Goal: Book appointment/travel/reservation

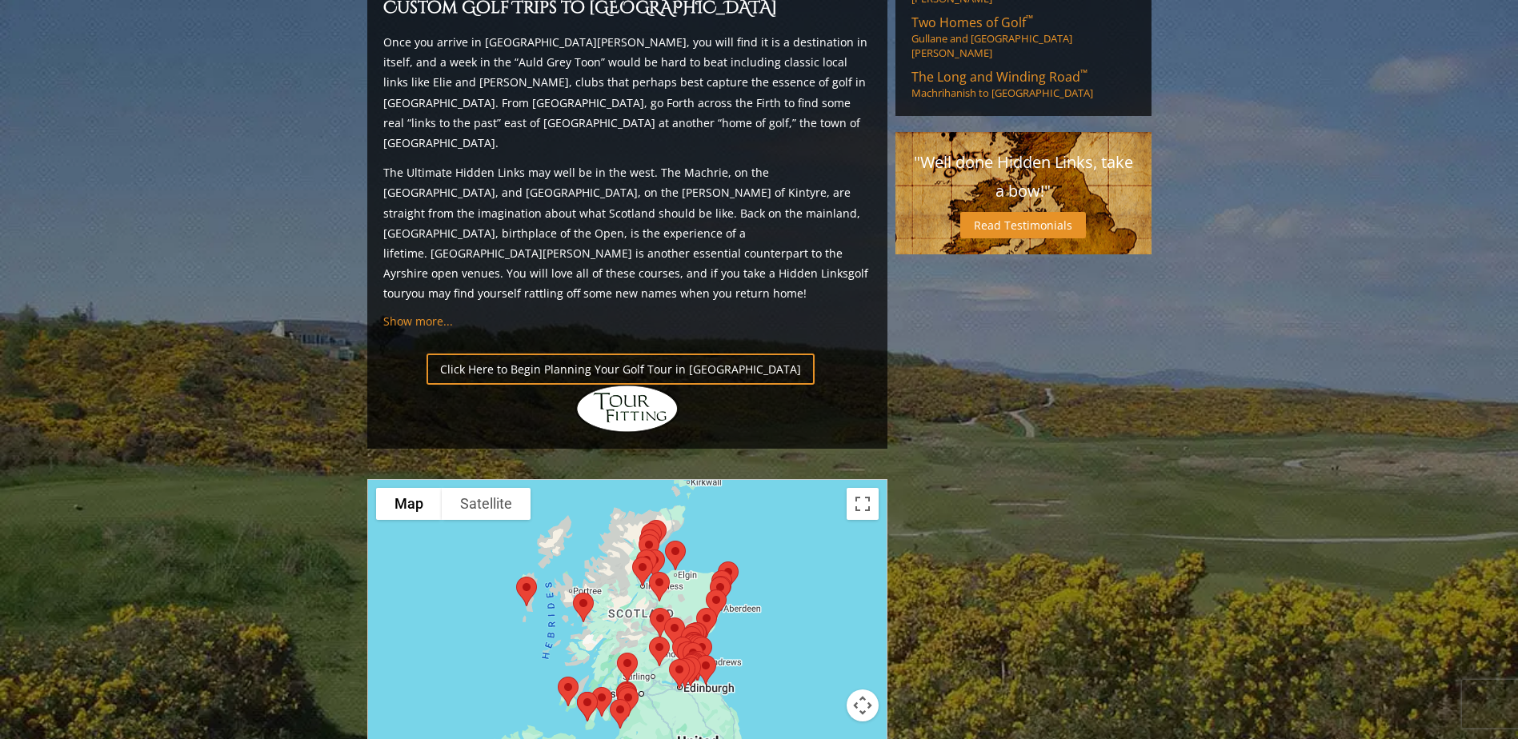
scroll to position [1600, 0]
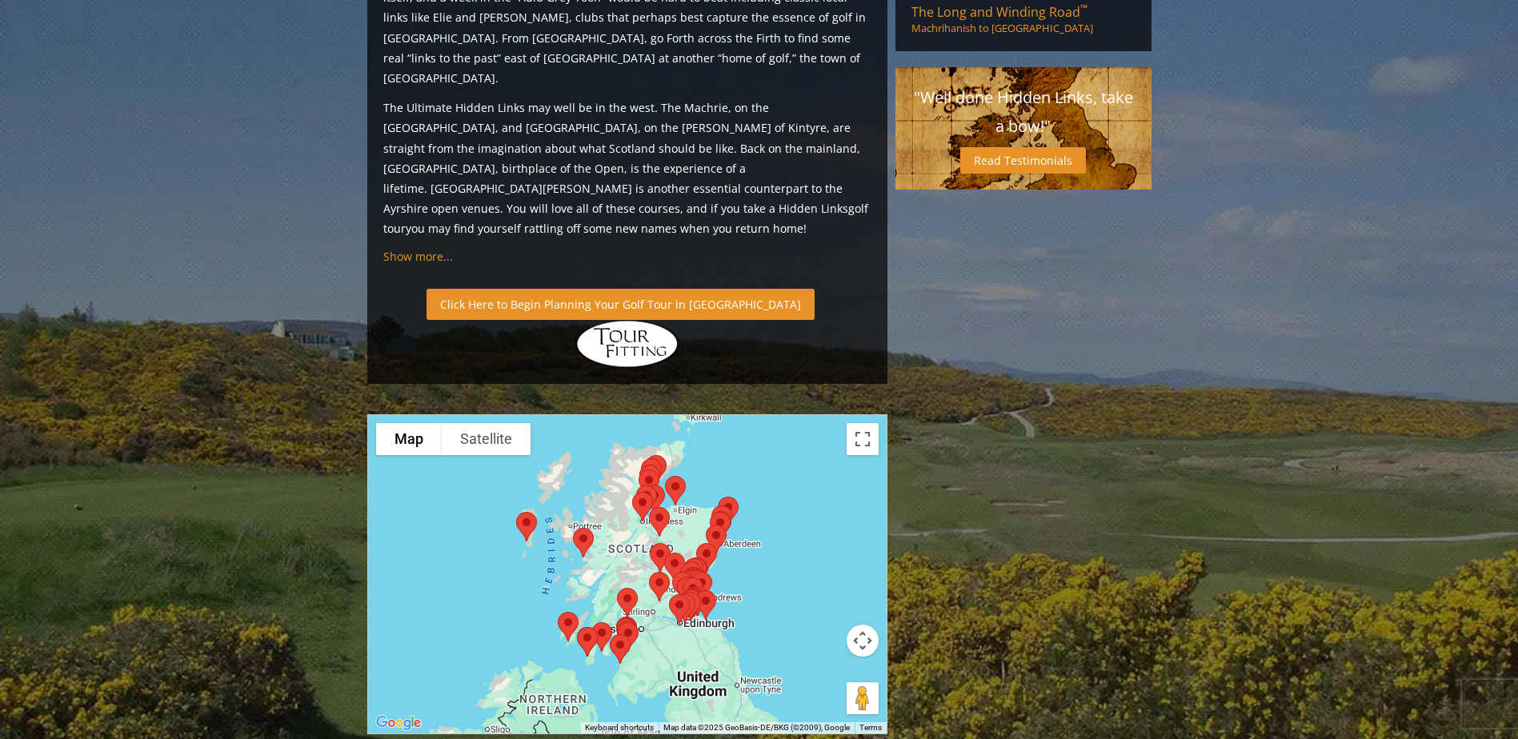
click at [691, 289] on link "Click Here to Begin Planning Your Golf Tour in [GEOGRAPHIC_DATA]" at bounding box center [620, 304] width 388 height 31
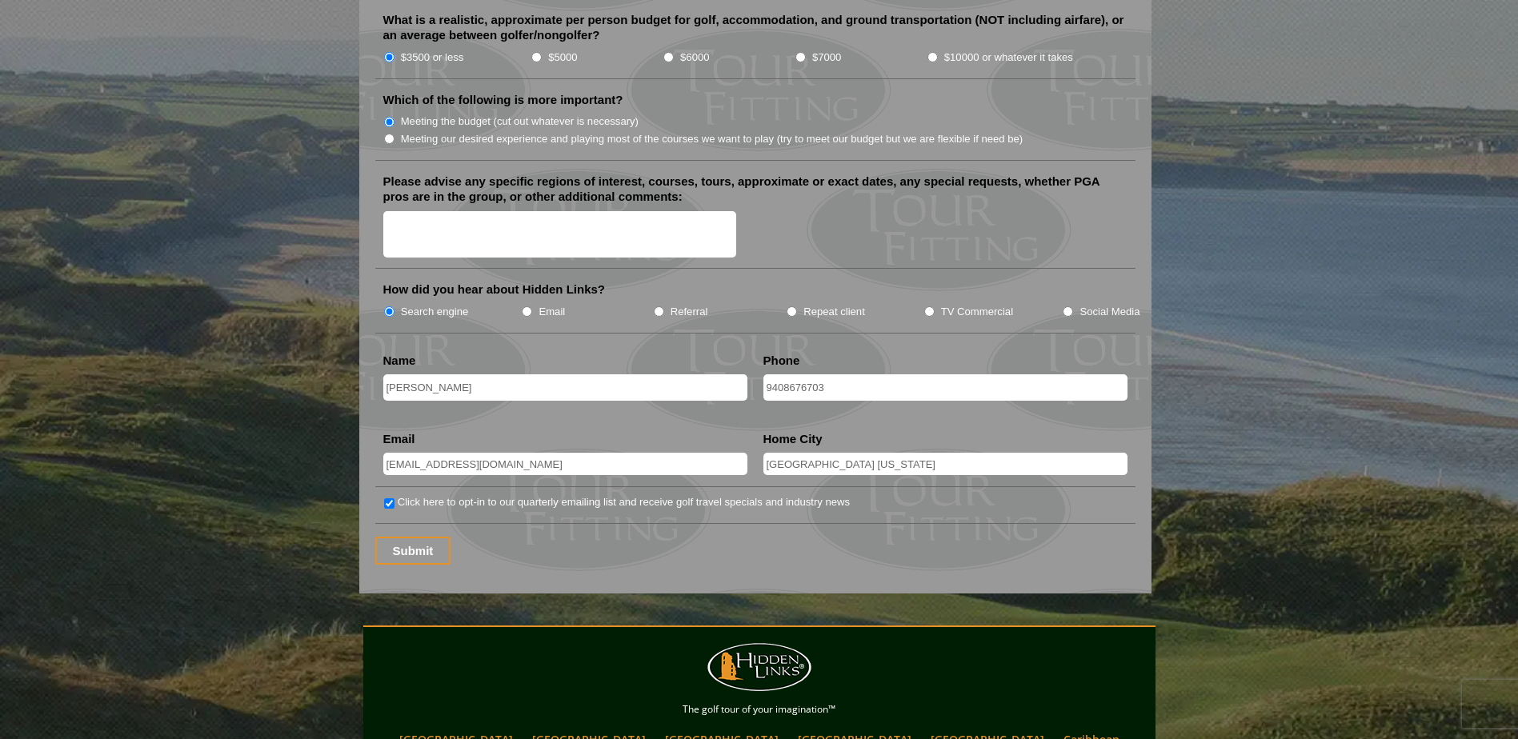
scroll to position [1920, 0]
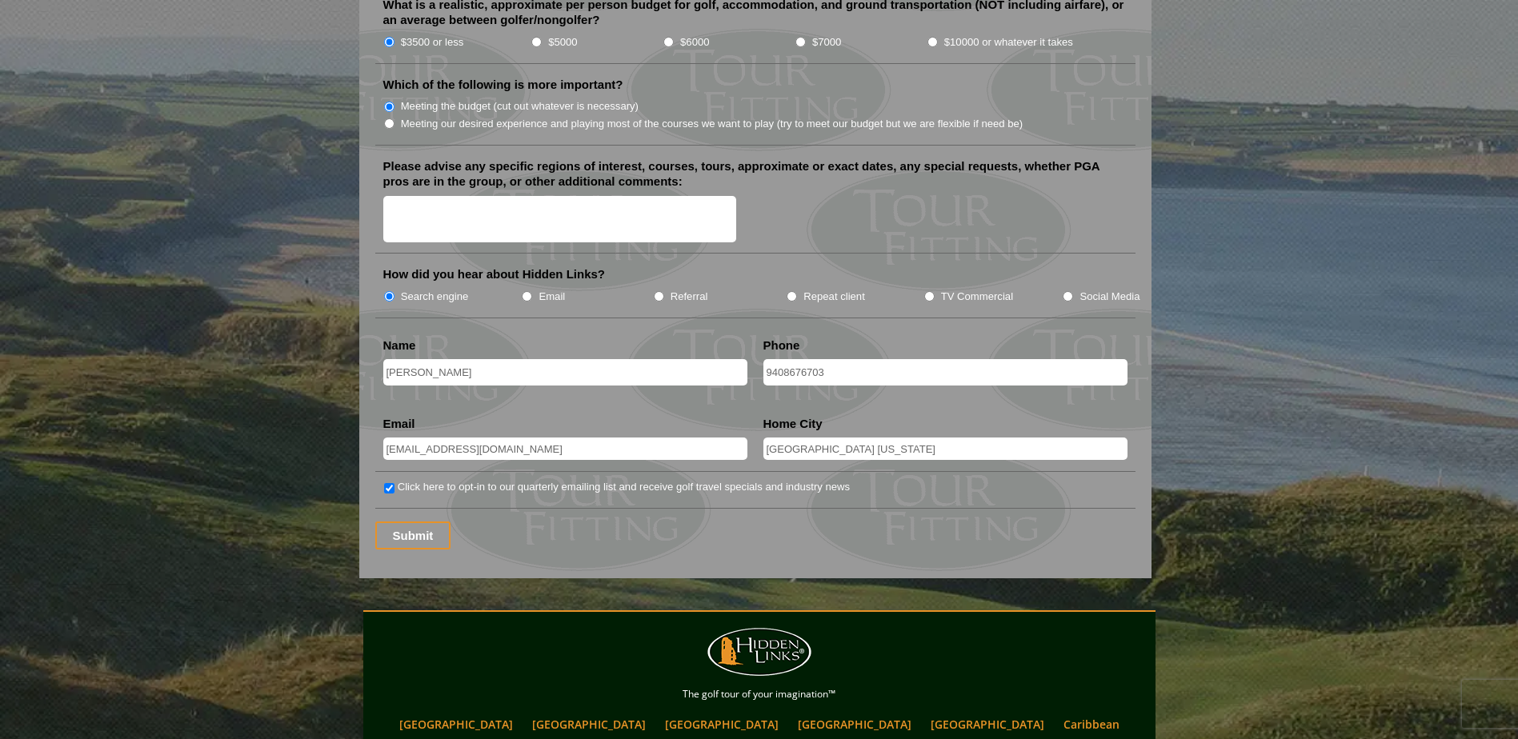
click at [415, 522] on input "Submit" at bounding box center [413, 536] width 76 height 28
